Goal: Task Accomplishment & Management: Manage account settings

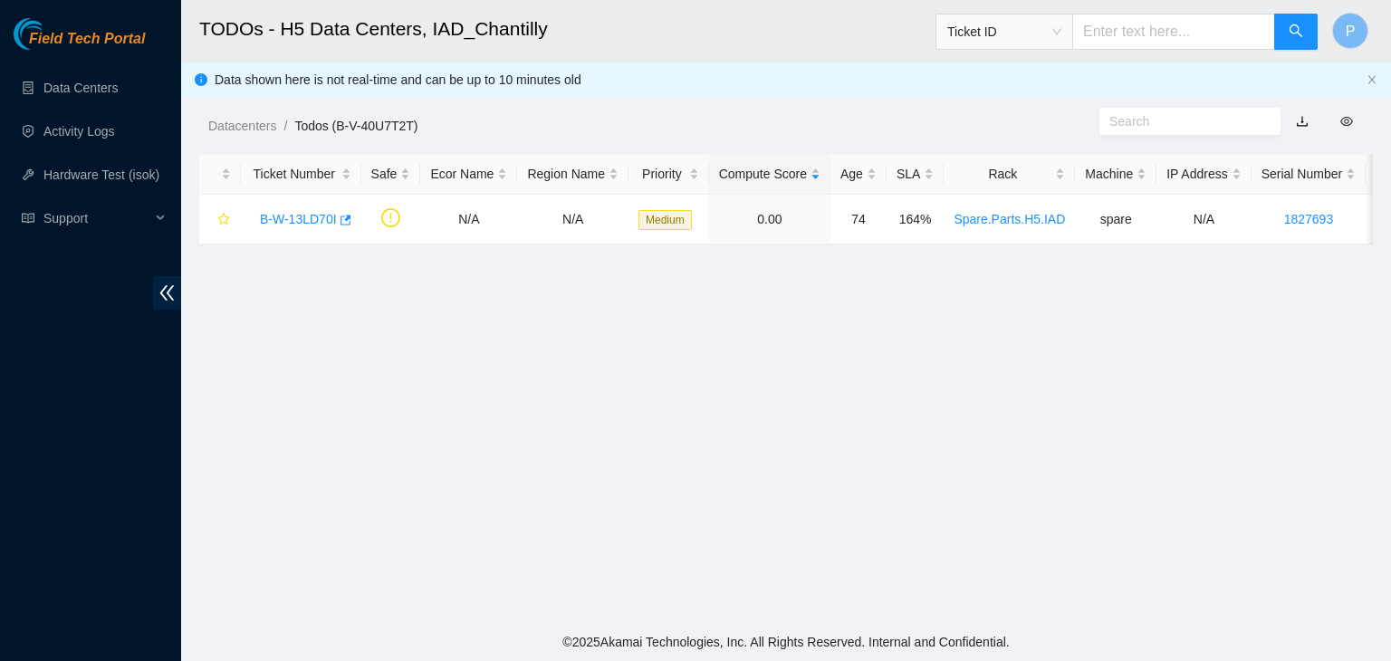
scroll to position [493, 0]
click at [91, 124] on link "Activity Logs" at bounding box center [79, 131] width 72 height 14
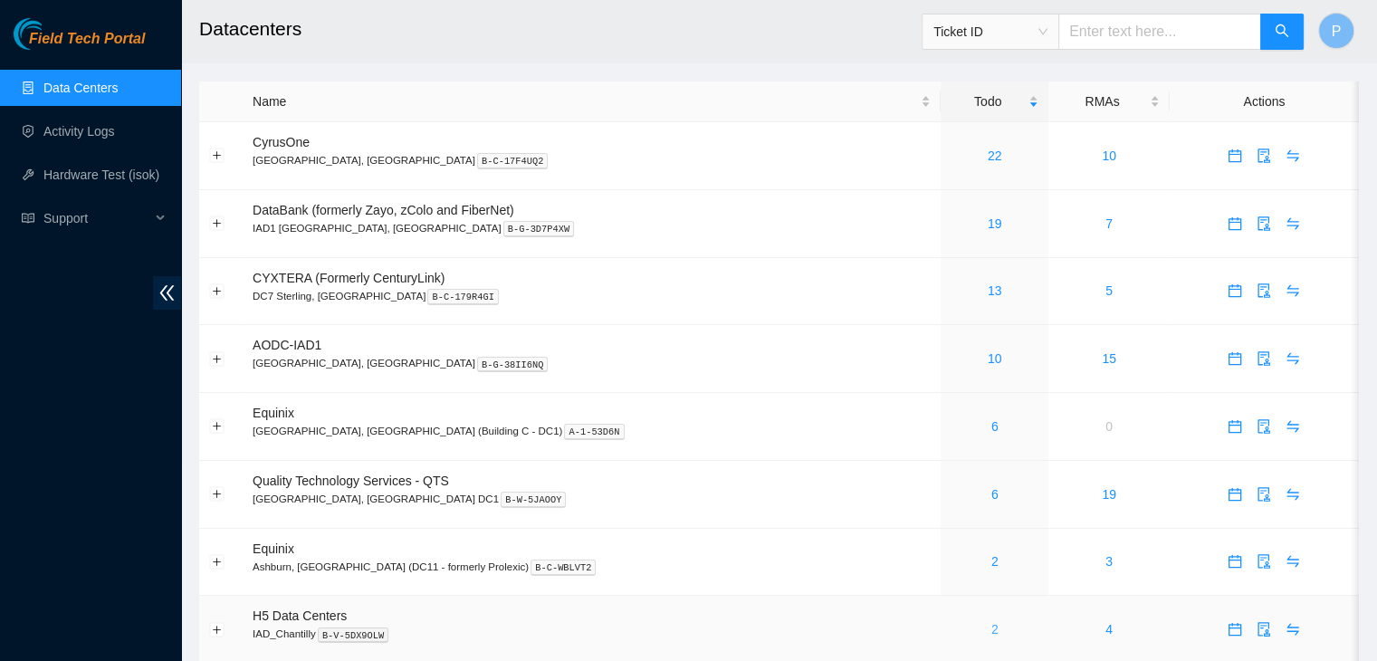
click at [991, 630] on link "2" at bounding box center [994, 629] width 7 height 14
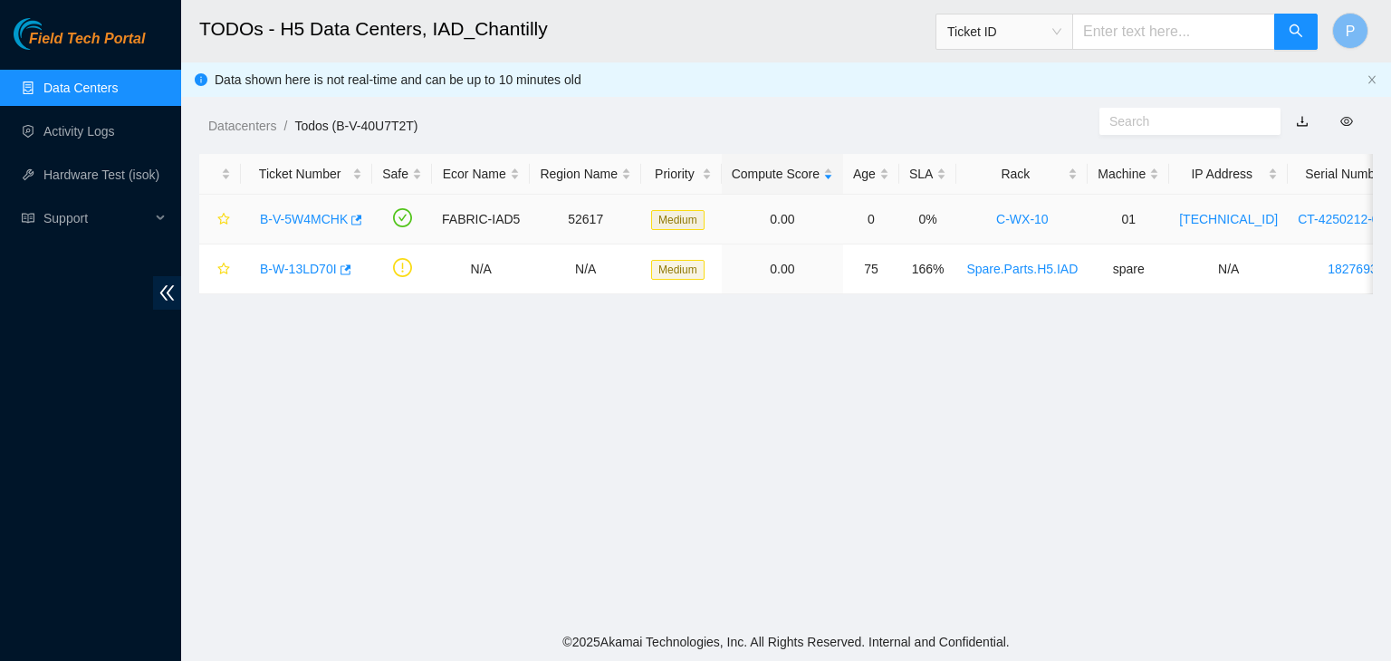
click at [282, 219] on link "B-V-5W4MCHK" at bounding box center [304, 219] width 88 height 14
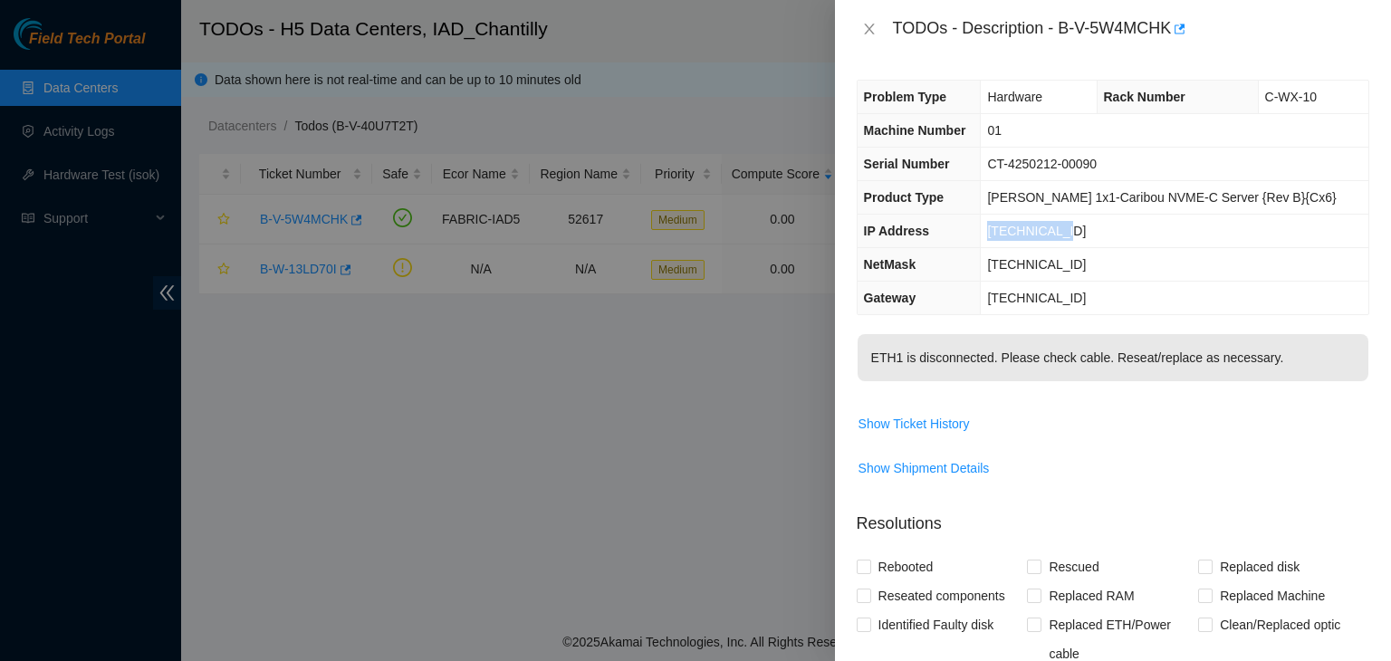
drag, startPoint x: 1085, startPoint y: 231, endPoint x: 1010, endPoint y: 236, distance: 75.3
click at [1010, 236] on td "[TECHNICAL_ID]" at bounding box center [1175, 232] width 388 height 34
copy span "[TECHNICAL_ID]"
drag, startPoint x: 1060, startPoint y: 34, endPoint x: 1170, endPoint y: 27, distance: 109.7
click at [1170, 27] on div "TODOs - Description - B-V-5W4MCHK" at bounding box center [1131, 28] width 476 height 29
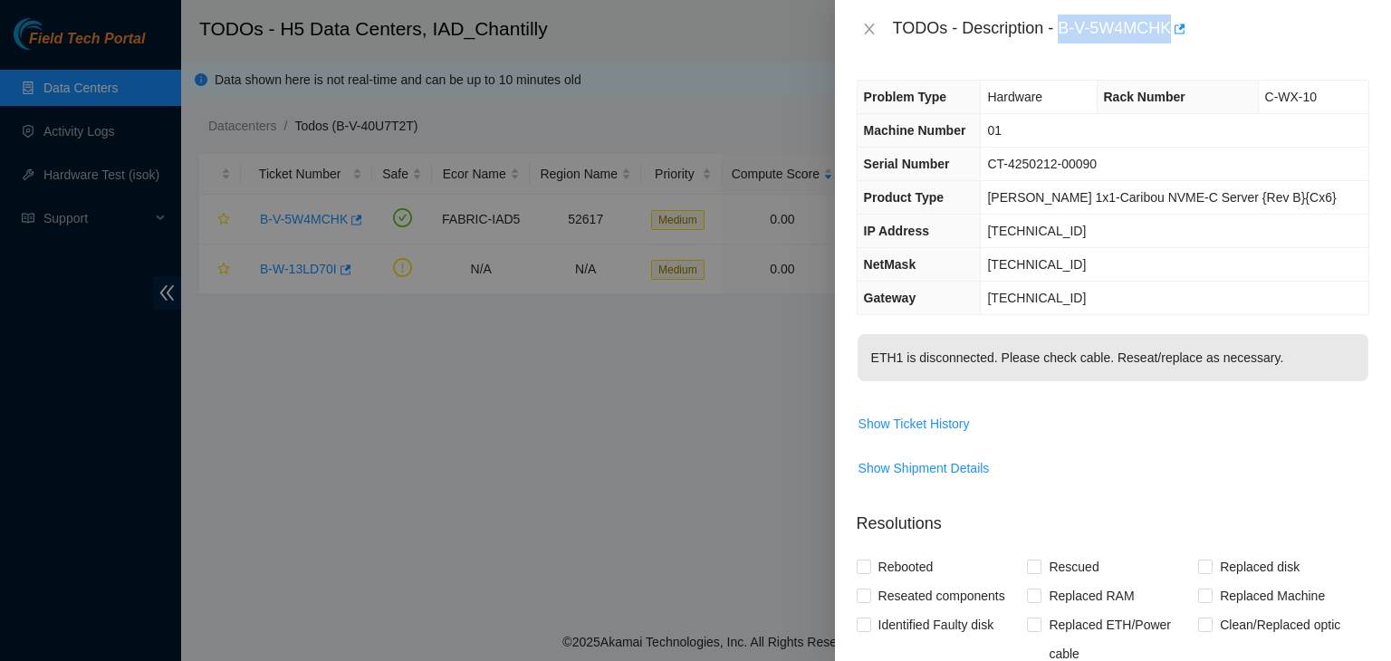
copy div "B-V-5W4MCHK"
click at [1091, 649] on span "Replaced ETH/Power cable" at bounding box center [1119, 639] width 157 height 58
click at [1039, 630] on input "Replaced ETH/Power cable" at bounding box center [1033, 624] width 13 height 13
checkbox input "true"
